Goal: Check status: Check status

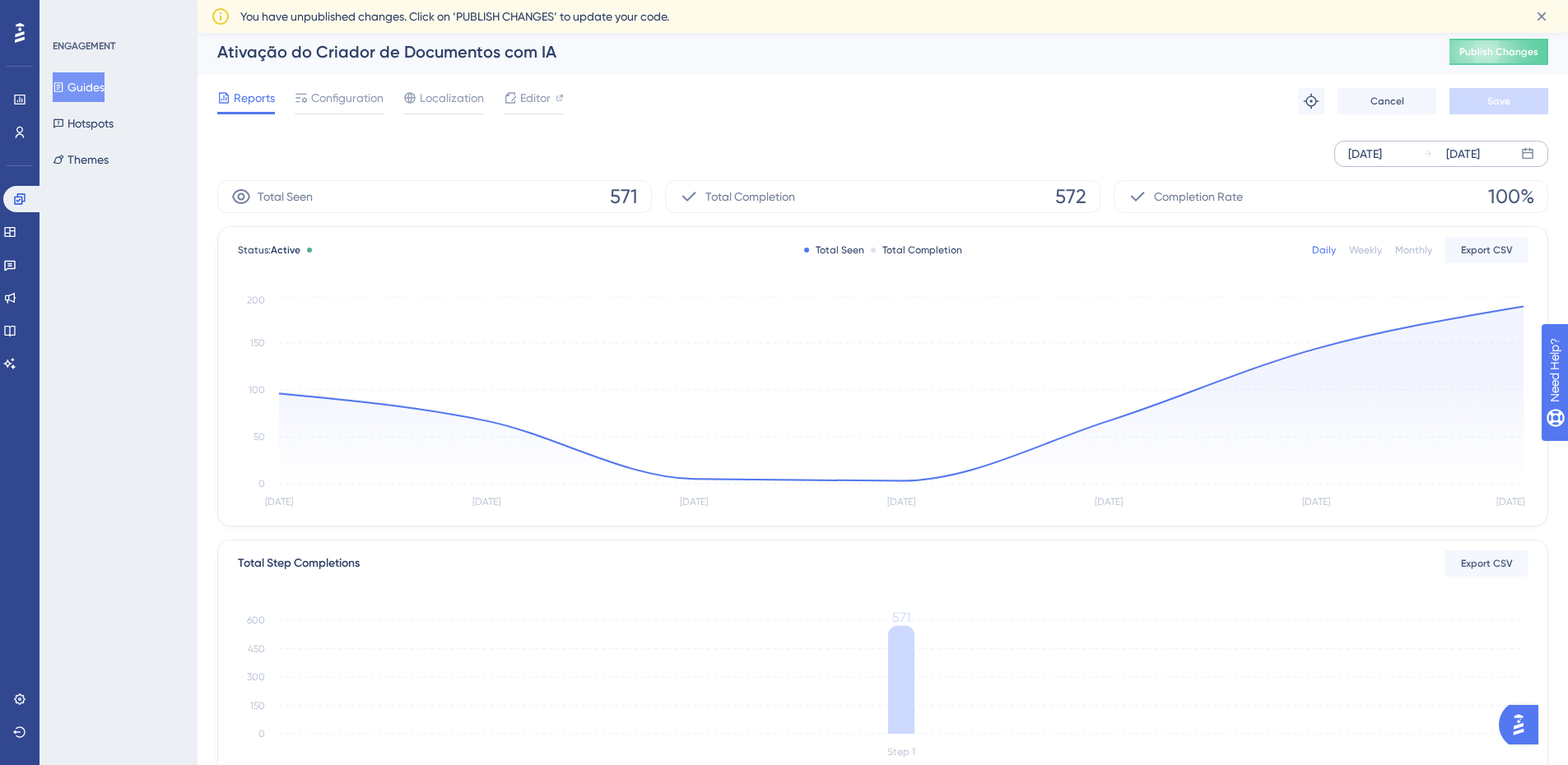
click at [1382, 149] on div "[DATE]" at bounding box center [1365, 154] width 34 height 20
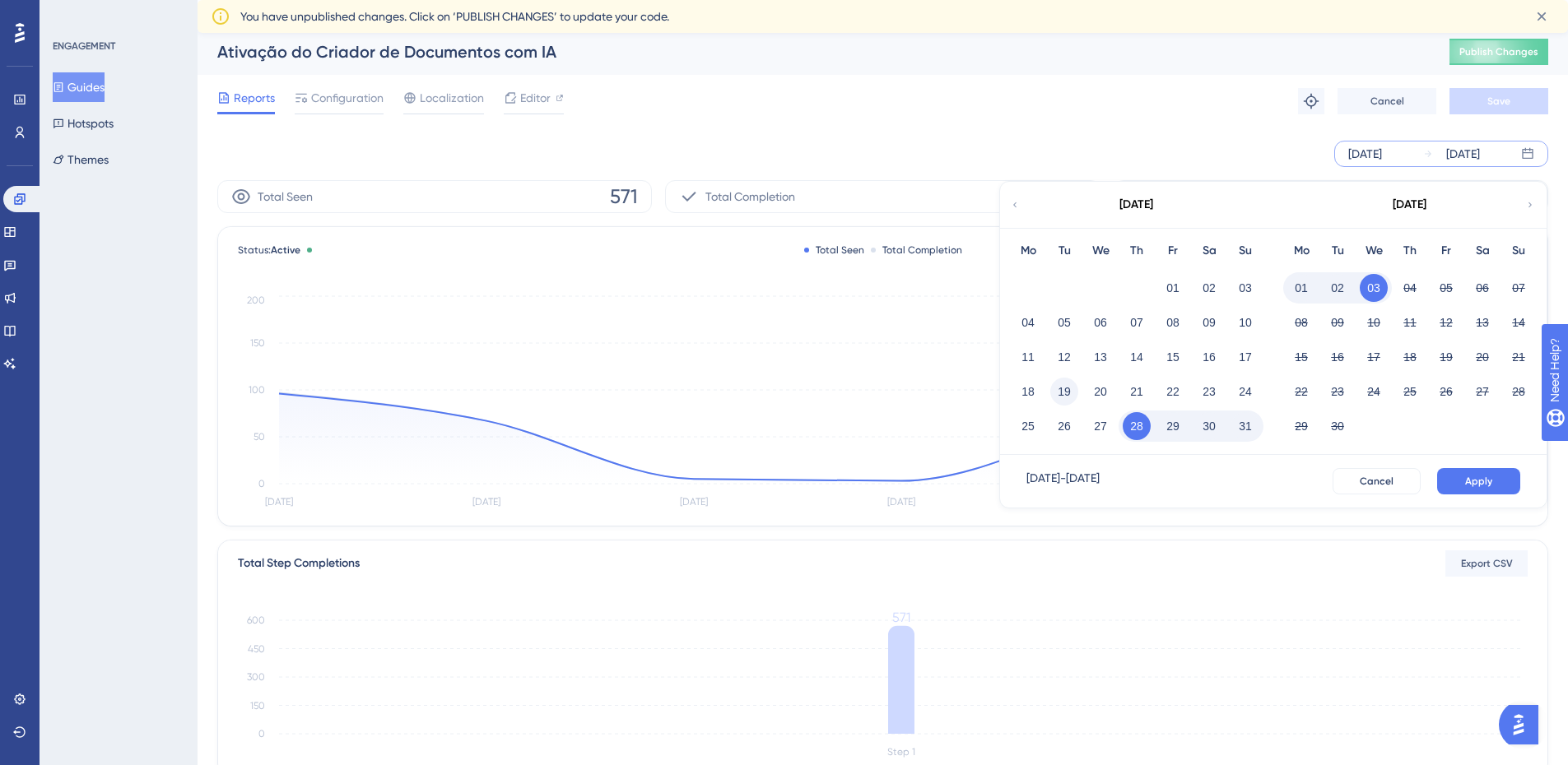
click at [1065, 393] on button "19" at bounding box center [1064, 391] width 28 height 28
click at [1492, 481] on span "Apply" at bounding box center [1479, 481] width 27 height 14
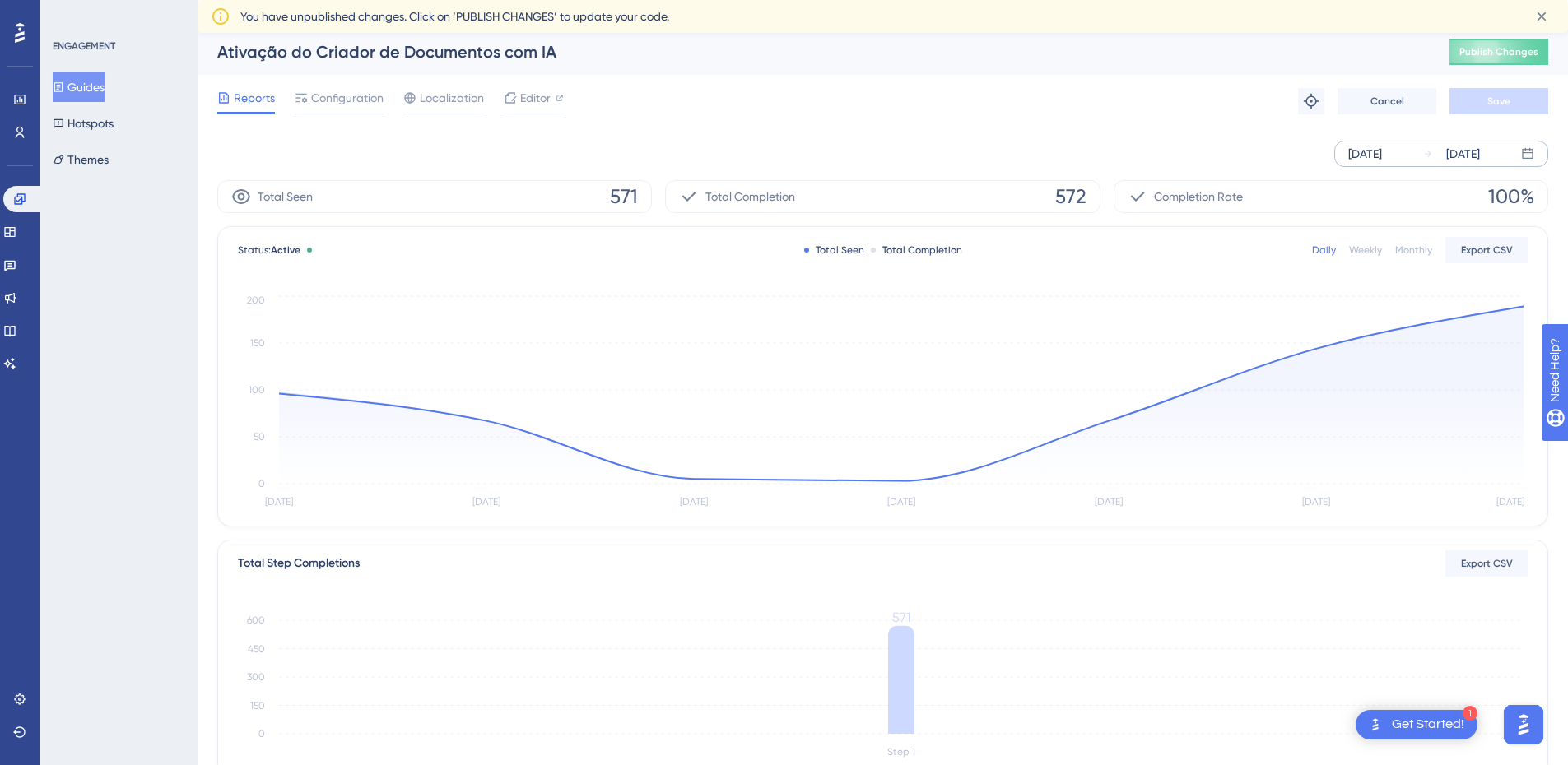
click at [1382, 151] on div "[DATE]" at bounding box center [1365, 154] width 34 height 20
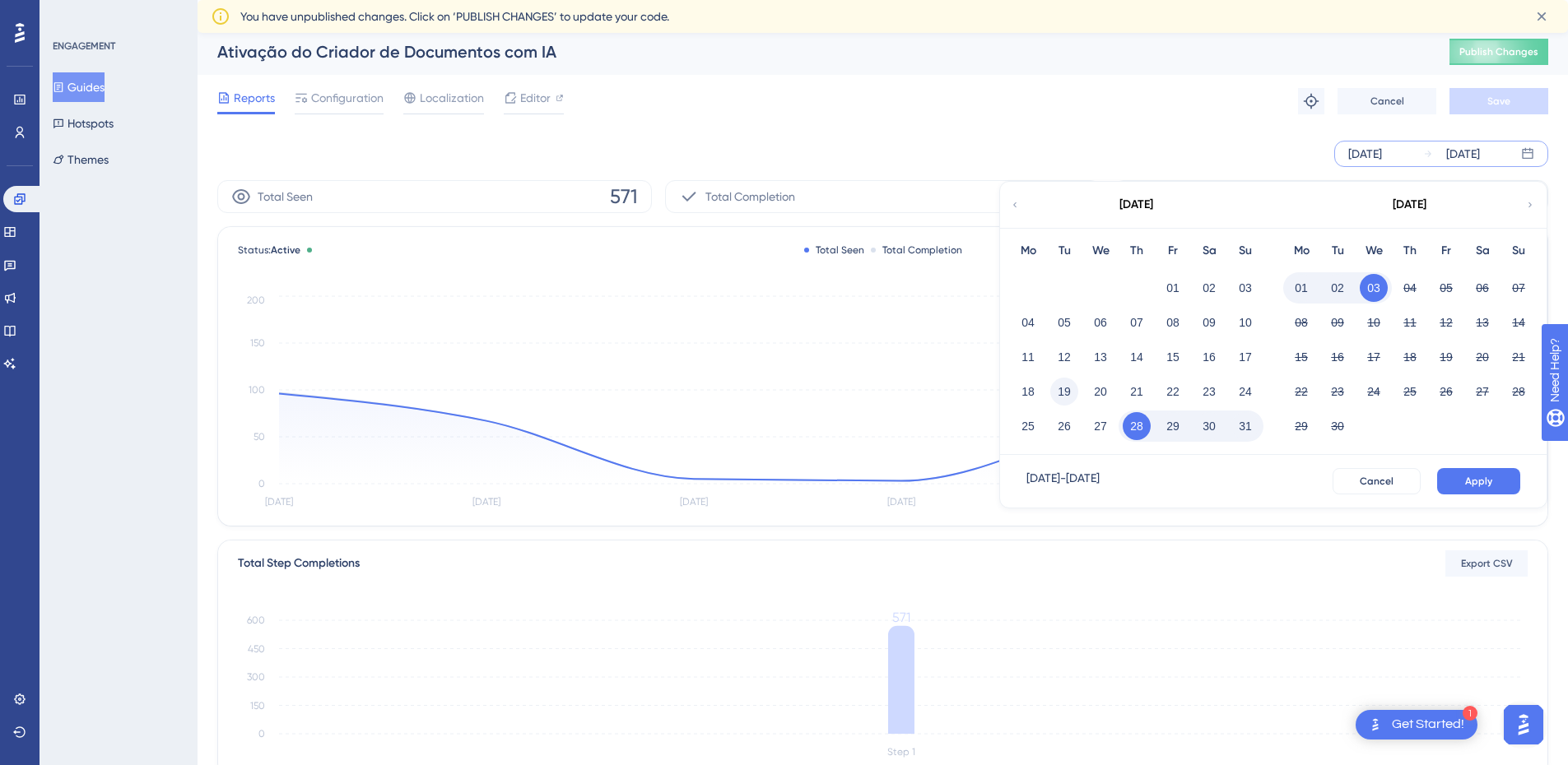
click at [1072, 387] on button "19" at bounding box center [1064, 391] width 28 height 28
click at [1482, 475] on span "Apply" at bounding box center [1479, 481] width 27 height 14
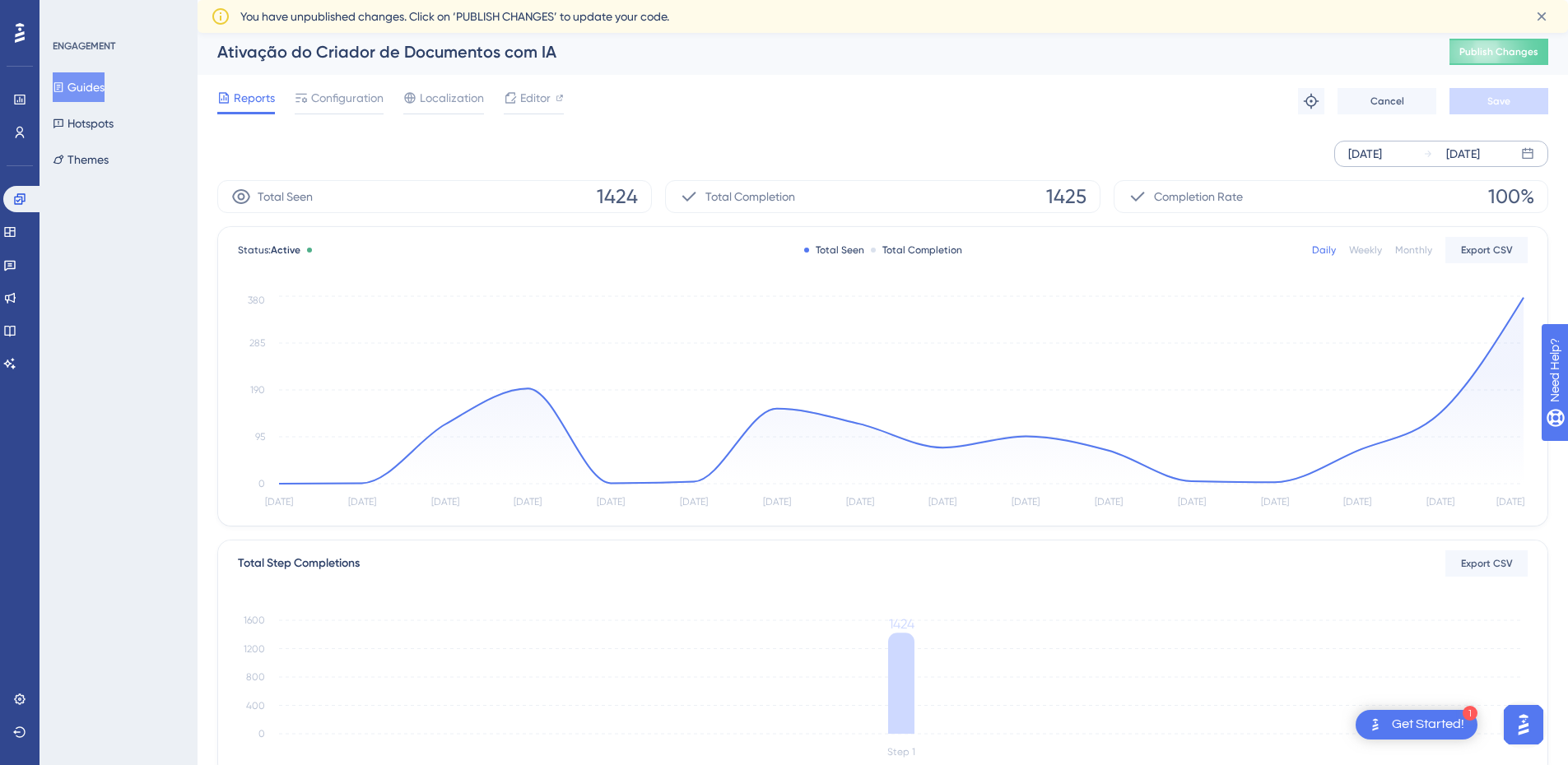
click at [1056, 51] on div "Ativação do Criador de Documentos com IA" at bounding box center [813, 52] width 1191 height 23
